Goal: Information Seeking & Learning: Learn about a topic

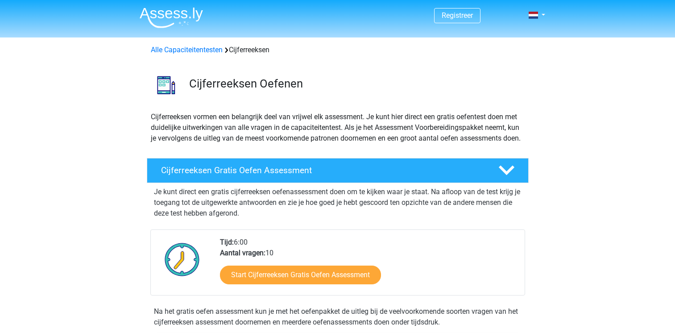
scroll to position [21, 0]
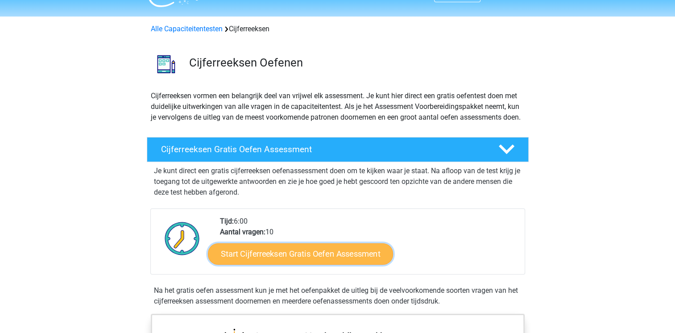
click at [296, 264] on link "Start Cijferreeksen Gratis Oefen Assessment" at bounding box center [300, 253] width 185 height 21
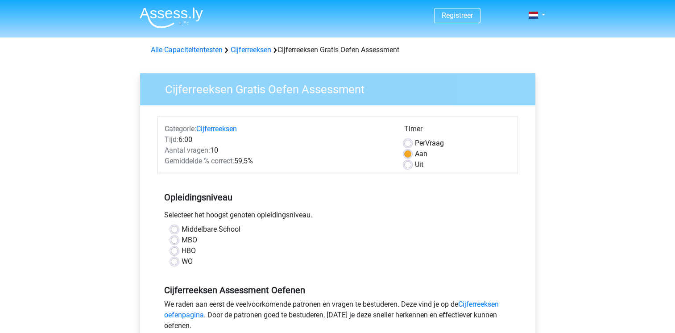
click at [182, 229] on label "Middelbare School" at bounding box center [211, 229] width 59 height 11
click at [177, 229] on input "Middelbare School" at bounding box center [174, 228] width 7 height 9
radio input "true"
click at [182, 243] on label "MBO" at bounding box center [190, 240] width 16 height 11
click at [176, 243] on input "MBO" at bounding box center [174, 239] width 7 height 9
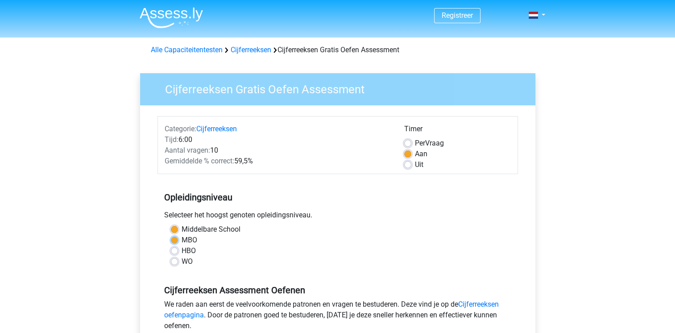
radio input "true"
click at [182, 251] on label "HBO" at bounding box center [189, 250] width 14 height 11
click at [171, 251] on input "HBO" at bounding box center [174, 249] width 7 height 9
radio input "true"
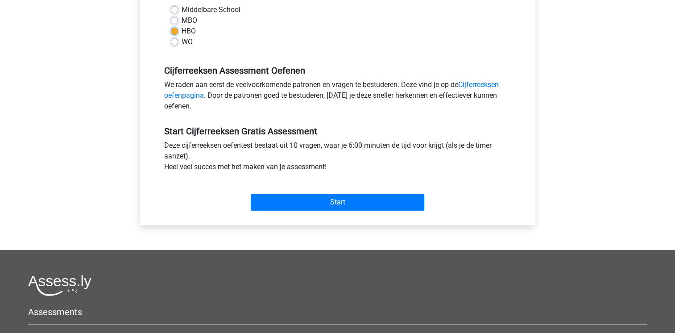
scroll to position [223, 0]
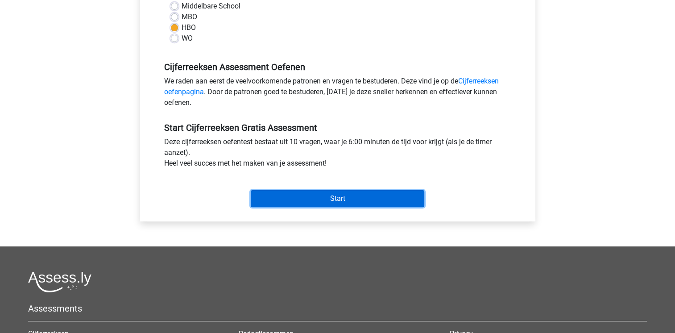
click at [329, 198] on input "Start" at bounding box center [338, 198] width 174 height 17
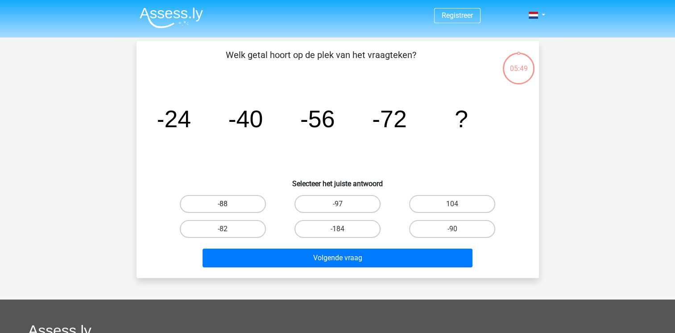
click at [232, 206] on label "-88" at bounding box center [223, 204] width 86 height 18
click at [229, 206] on input "-88" at bounding box center [226, 207] width 6 height 6
radio input "true"
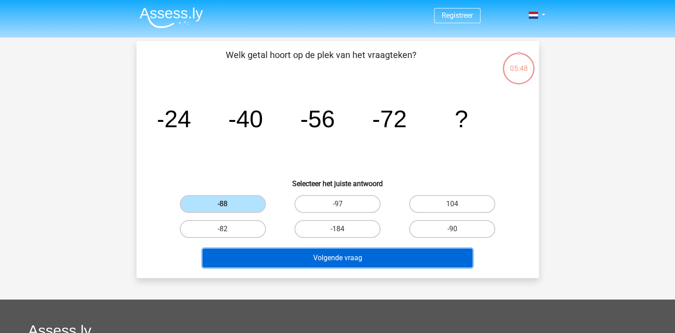
click at [345, 259] on button "Volgende vraag" at bounding box center [338, 258] width 270 height 19
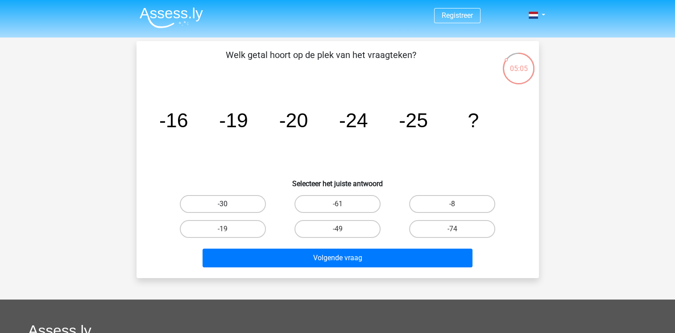
click at [200, 195] on label "-30" at bounding box center [223, 204] width 86 height 18
click at [223, 204] on input "-30" at bounding box center [226, 207] width 6 height 6
radio input "true"
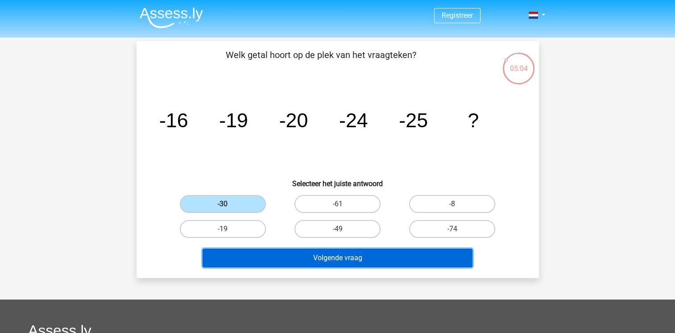
click at [333, 256] on button "Volgende vraag" at bounding box center [338, 258] width 270 height 19
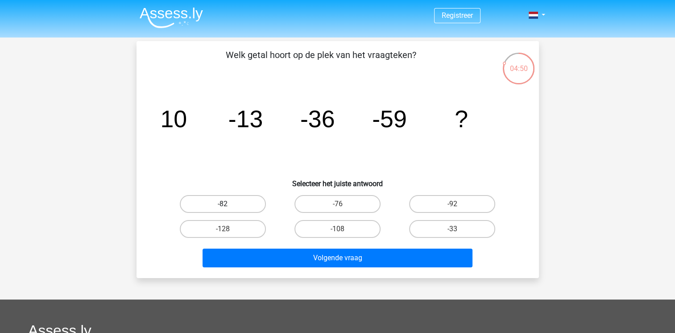
click at [238, 208] on label "-82" at bounding box center [223, 204] width 86 height 18
click at [229, 208] on input "-82" at bounding box center [226, 207] width 6 height 6
radio input "true"
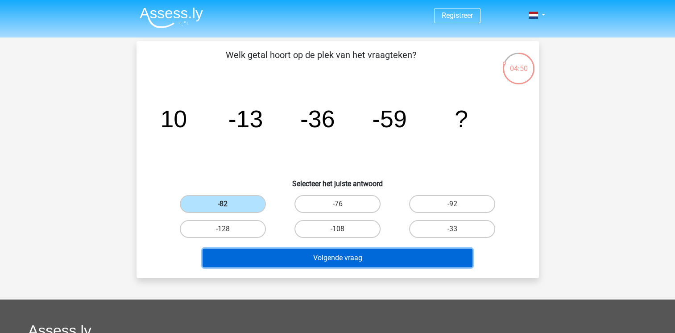
click at [342, 254] on button "Volgende vraag" at bounding box center [338, 258] width 270 height 19
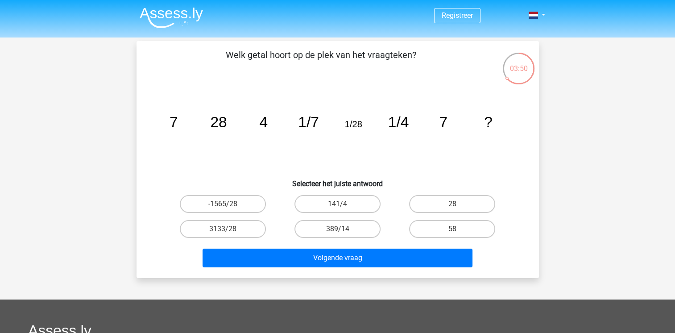
click at [455, 204] on input "28" at bounding box center [456, 207] width 6 height 6
radio input "true"
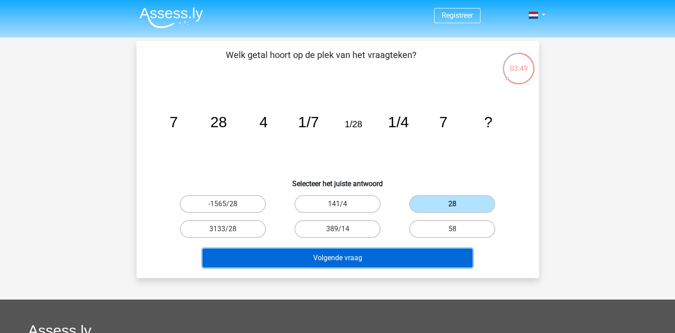
click at [351, 251] on button "Volgende vraag" at bounding box center [338, 258] width 270 height 19
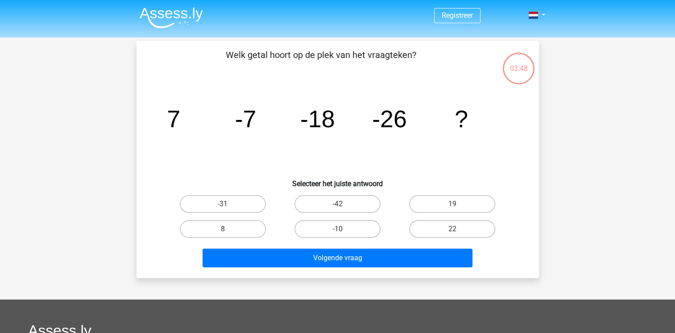
scroll to position [41, 0]
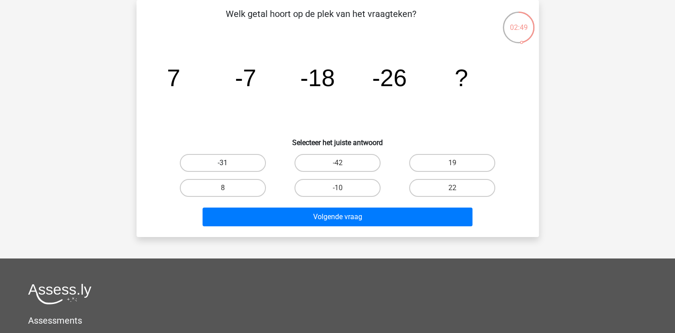
click at [254, 155] on label "-31" at bounding box center [223, 163] width 86 height 18
click at [229, 163] on input "-31" at bounding box center [226, 166] width 6 height 6
radio input "true"
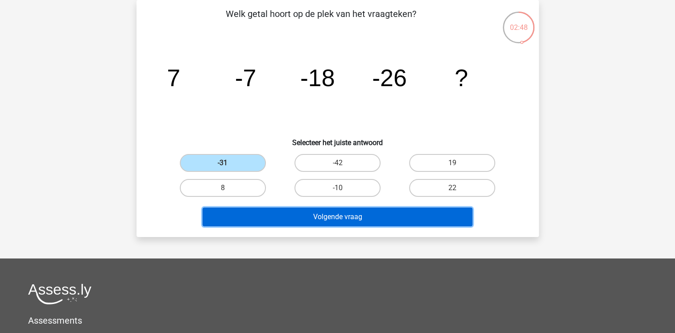
click at [356, 216] on button "Volgende vraag" at bounding box center [338, 217] width 270 height 19
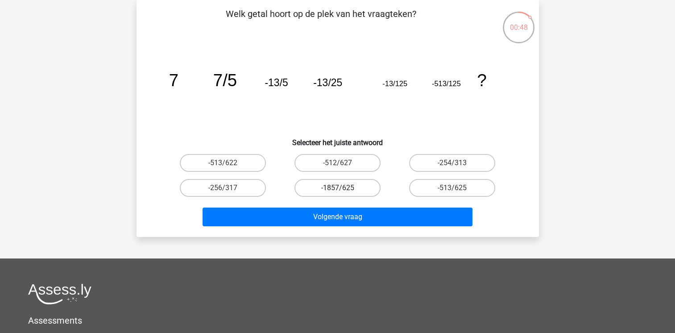
click at [356, 187] on label "-1857/625" at bounding box center [338, 188] width 86 height 18
click at [343, 188] on input "-1857/625" at bounding box center [340, 191] width 6 height 6
radio input "true"
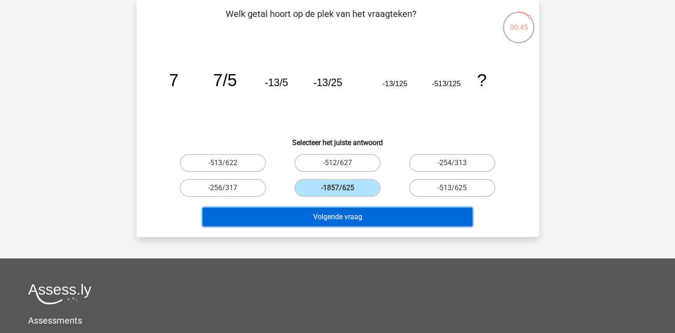
click at [353, 219] on button "Volgende vraag" at bounding box center [338, 217] width 270 height 19
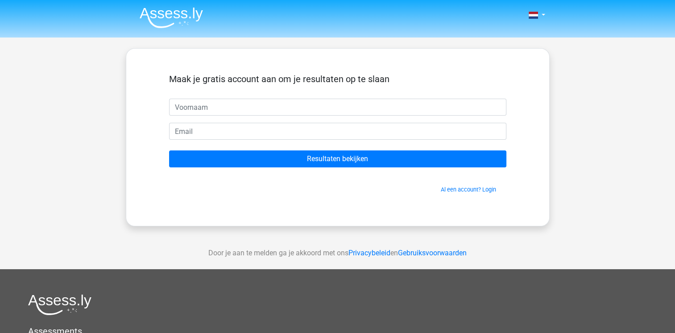
drag, startPoint x: 195, startPoint y: 107, endPoint x: 200, endPoint y: 106, distance: 4.6
click at [195, 107] on input "text" at bounding box center [337, 107] width 337 height 17
type input "Ilse"
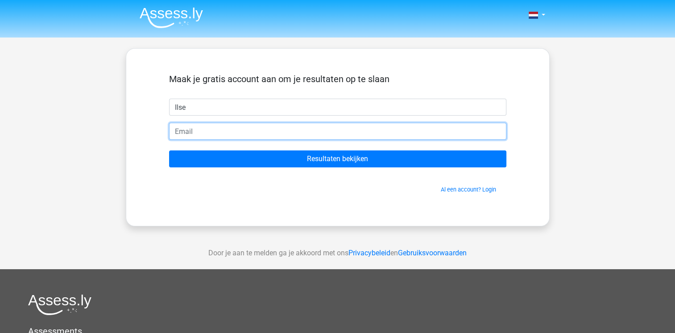
click at [191, 130] on input "email" at bounding box center [337, 131] width 337 height 17
type input "[EMAIL_ADDRESS][DOMAIN_NAME]"
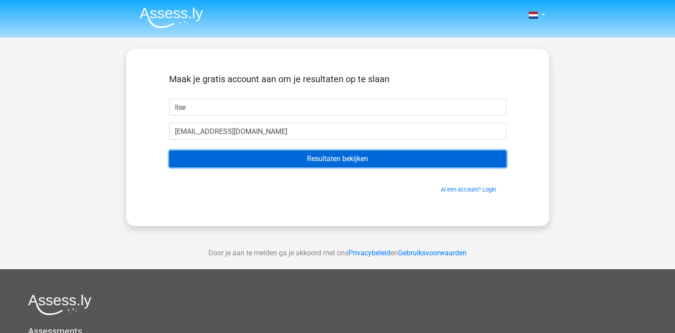
click at [405, 155] on input "Resultaten bekijken" at bounding box center [337, 158] width 337 height 17
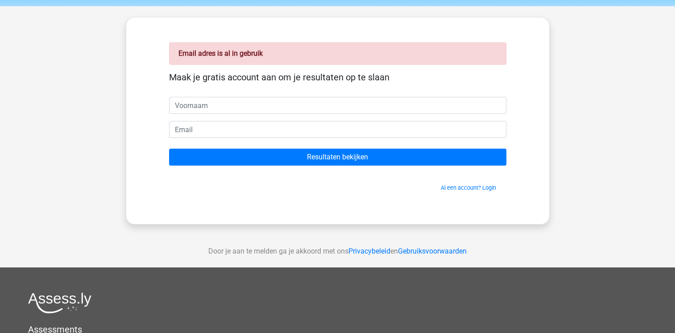
scroll to position [45, 0]
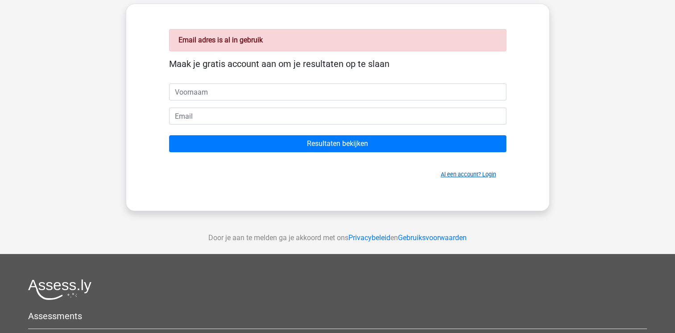
click at [471, 173] on link "Al een account? Login" at bounding box center [468, 174] width 55 height 7
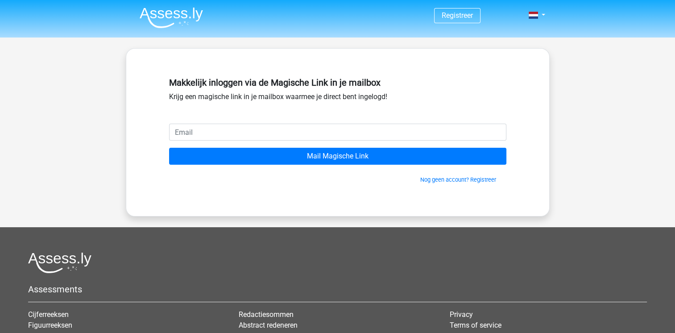
click at [220, 128] on input "email" at bounding box center [337, 132] width 337 height 17
type input "[EMAIL_ADDRESS][DOMAIN_NAME]"
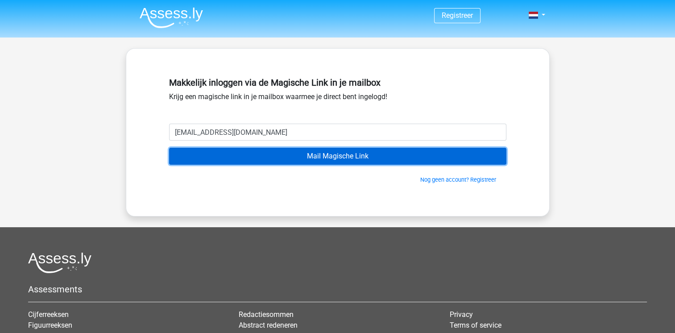
click at [335, 154] on input "Mail Magische Link" at bounding box center [337, 156] width 337 height 17
